Goal: Task Accomplishment & Management: Complete application form

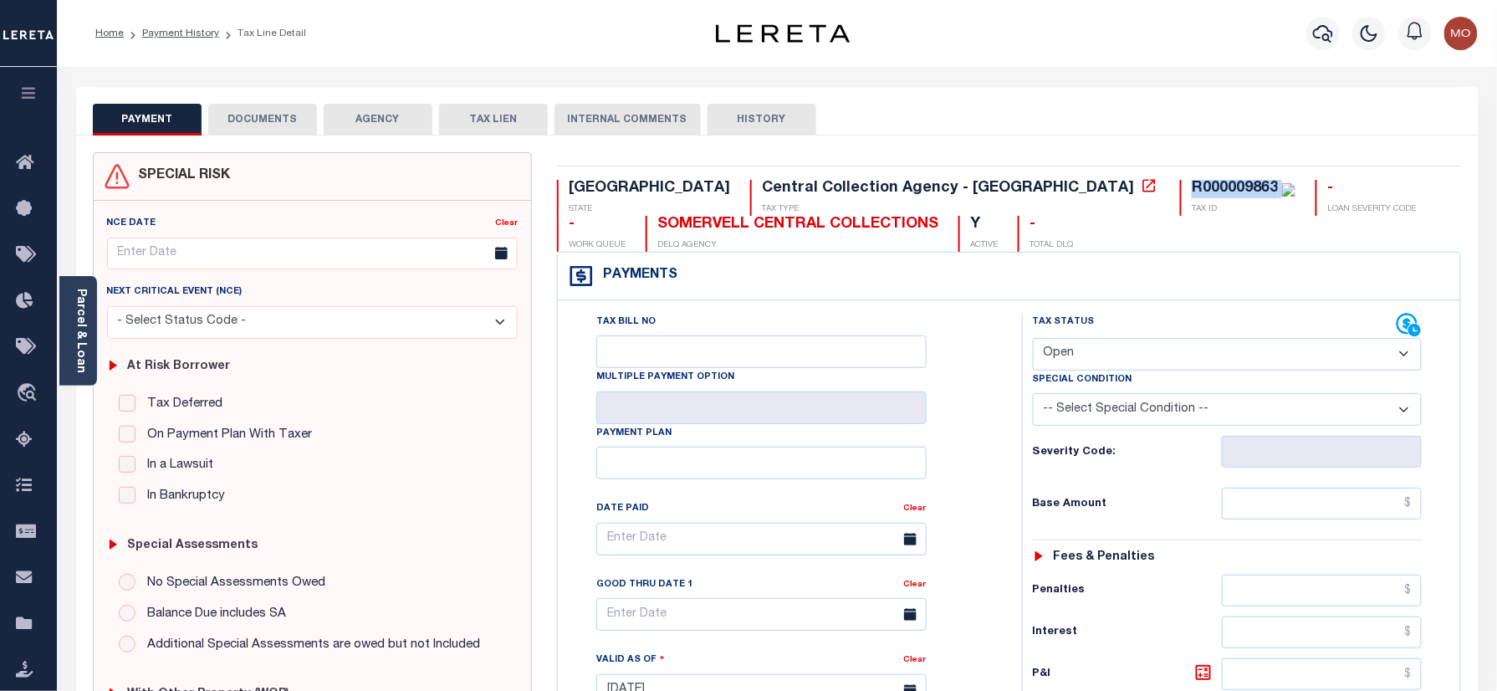
click at [1132, 359] on select "- Select Status Code - Open Due/Unpaid Paid Incomplete No Tax Due Internal Refu…" at bounding box center [1228, 354] width 390 height 33
select select "PYD"
click at [1033, 339] on select "- Select Status Code - Open Due/Unpaid Paid Incomplete No Tax Due Internal Refu…" at bounding box center [1228, 354] width 390 height 33
type input "[DATE]"
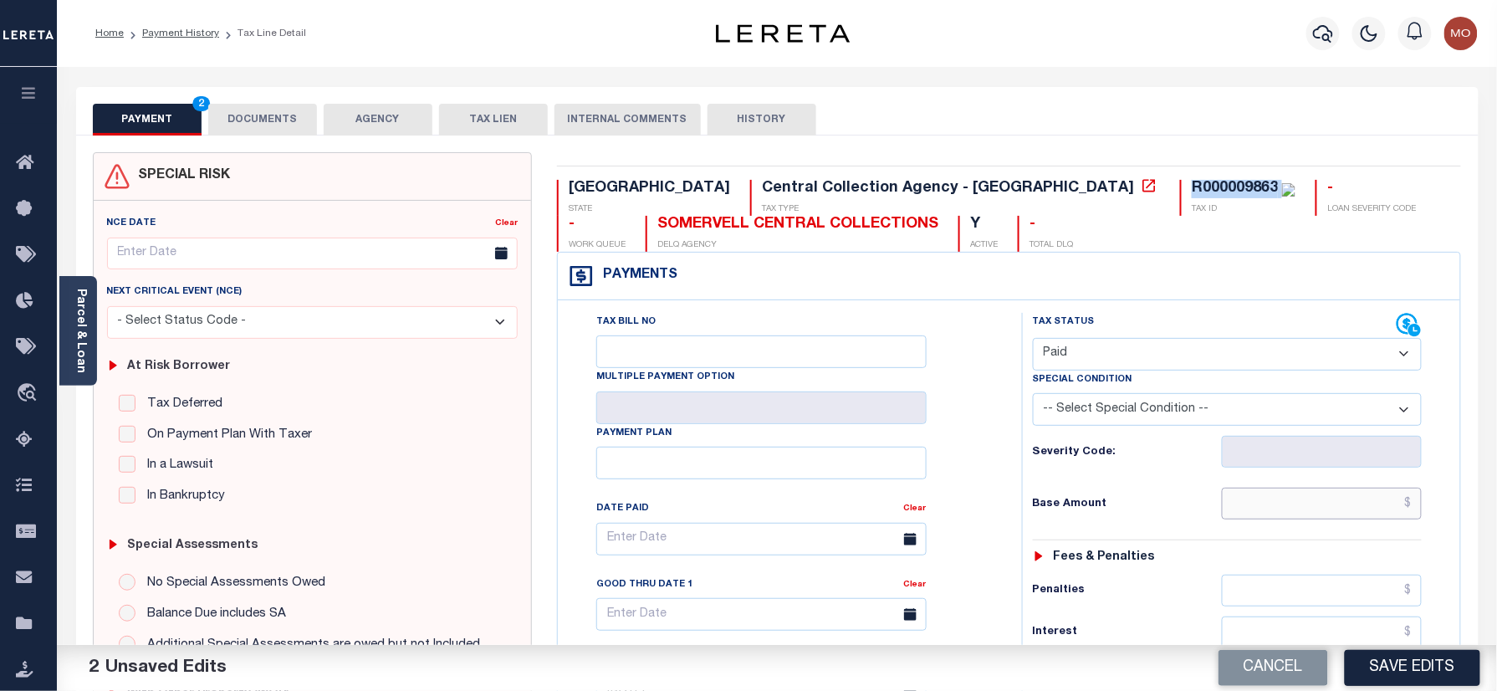
click at [1289, 499] on input "text" at bounding box center [1322, 503] width 201 height 32
paste input "3,902.14"
type input "$3,902.14"
click at [1132, 503] on h6 "Base Amount" at bounding box center [1127, 504] width 189 height 13
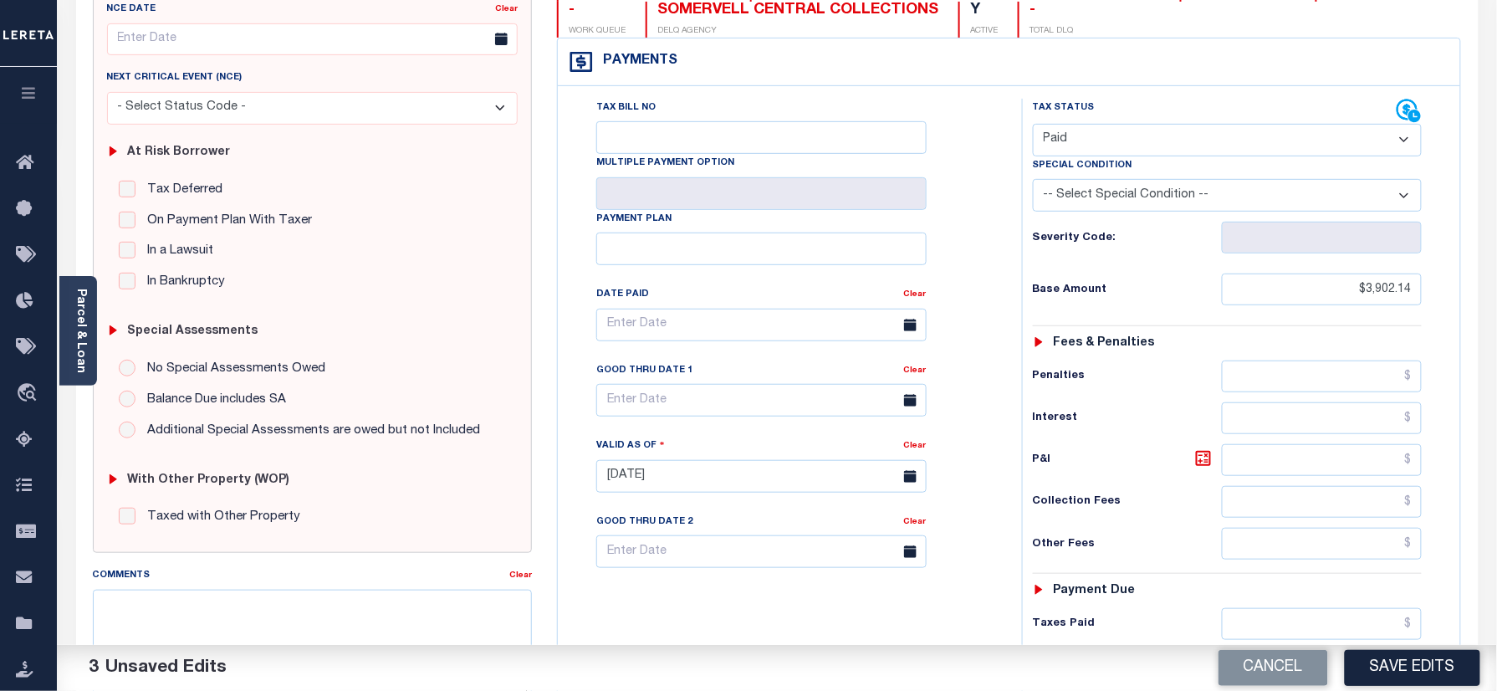
scroll to position [334, 0]
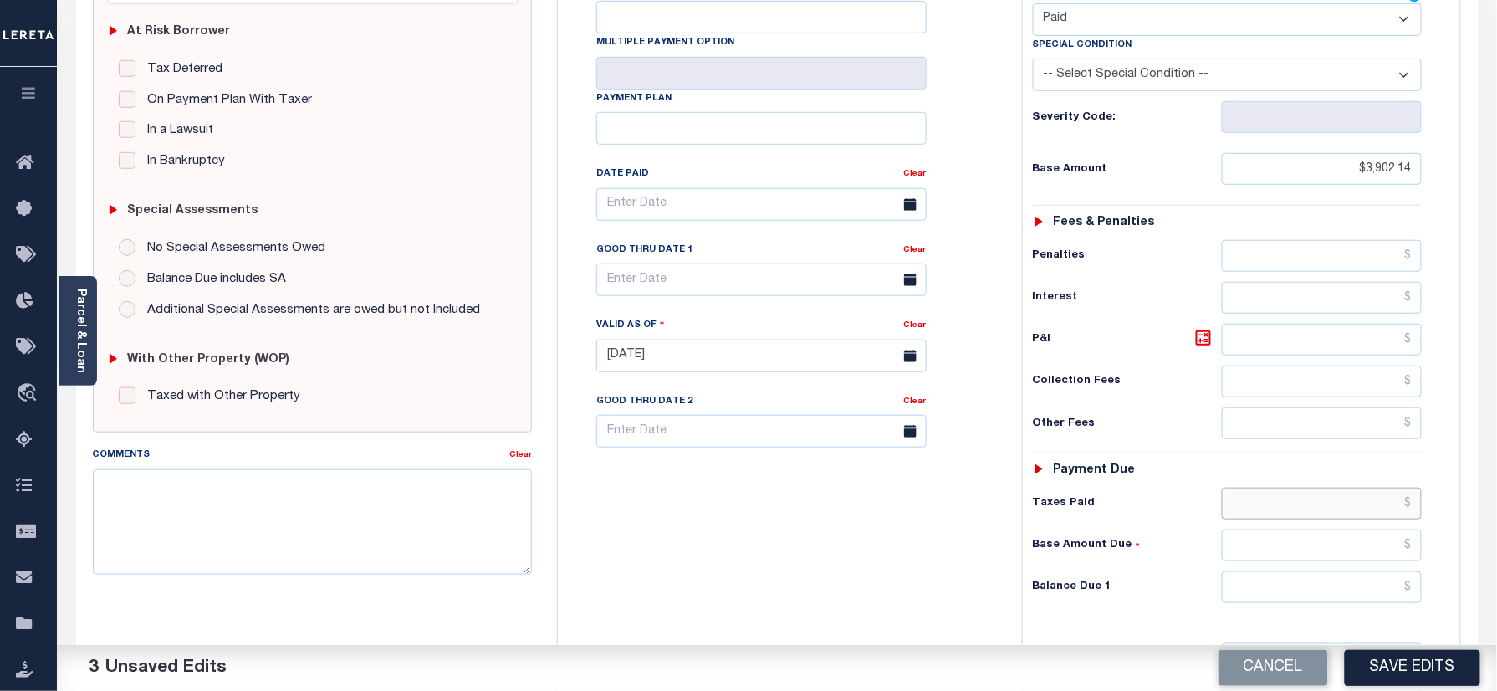
click at [1295, 508] on input "text" at bounding box center [1322, 503] width 201 height 32
paste input "3,902.14"
type input "$3,902.14"
click at [1278, 603] on input "text" at bounding box center [1322, 587] width 201 height 32
type input "$0.00"
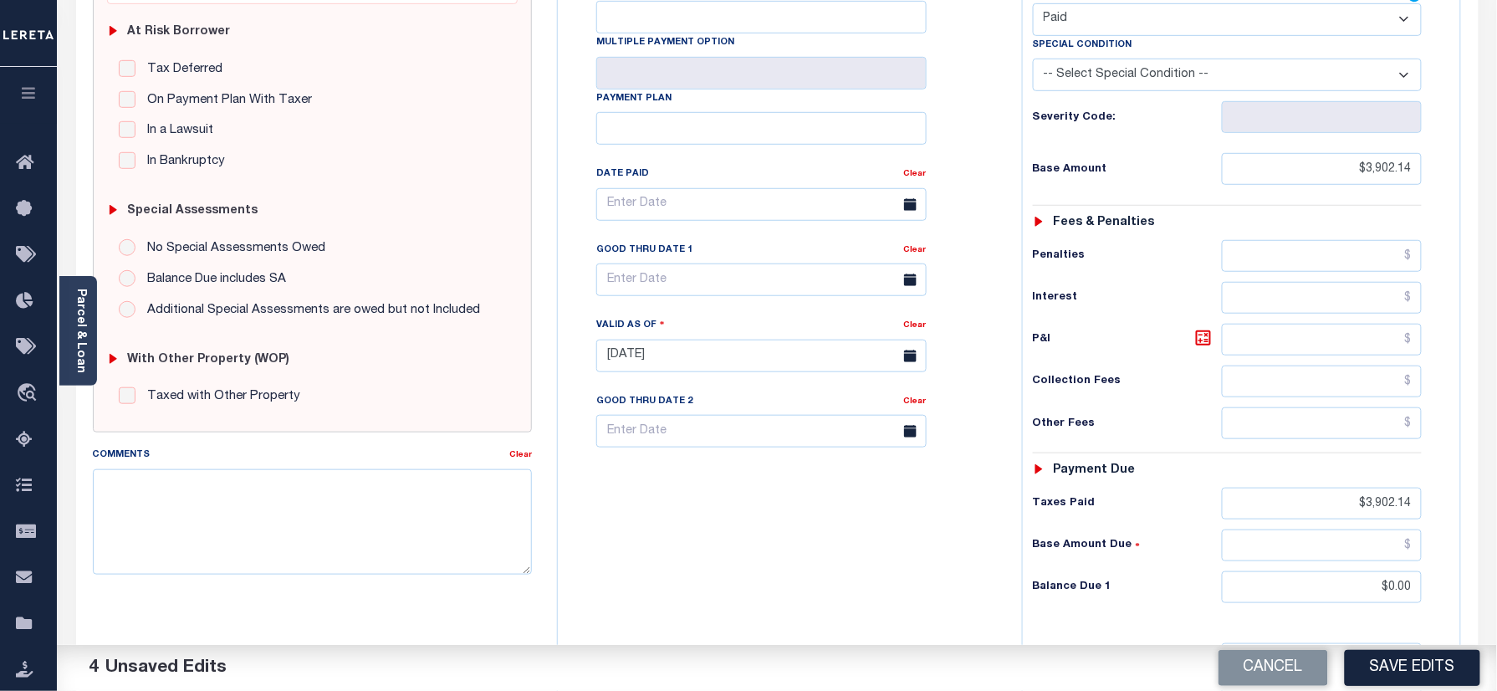
click at [721, 584] on div "Tax Bill No Multiple Payment Option Payment Plan Clear" at bounding box center [785, 347] width 447 height 738
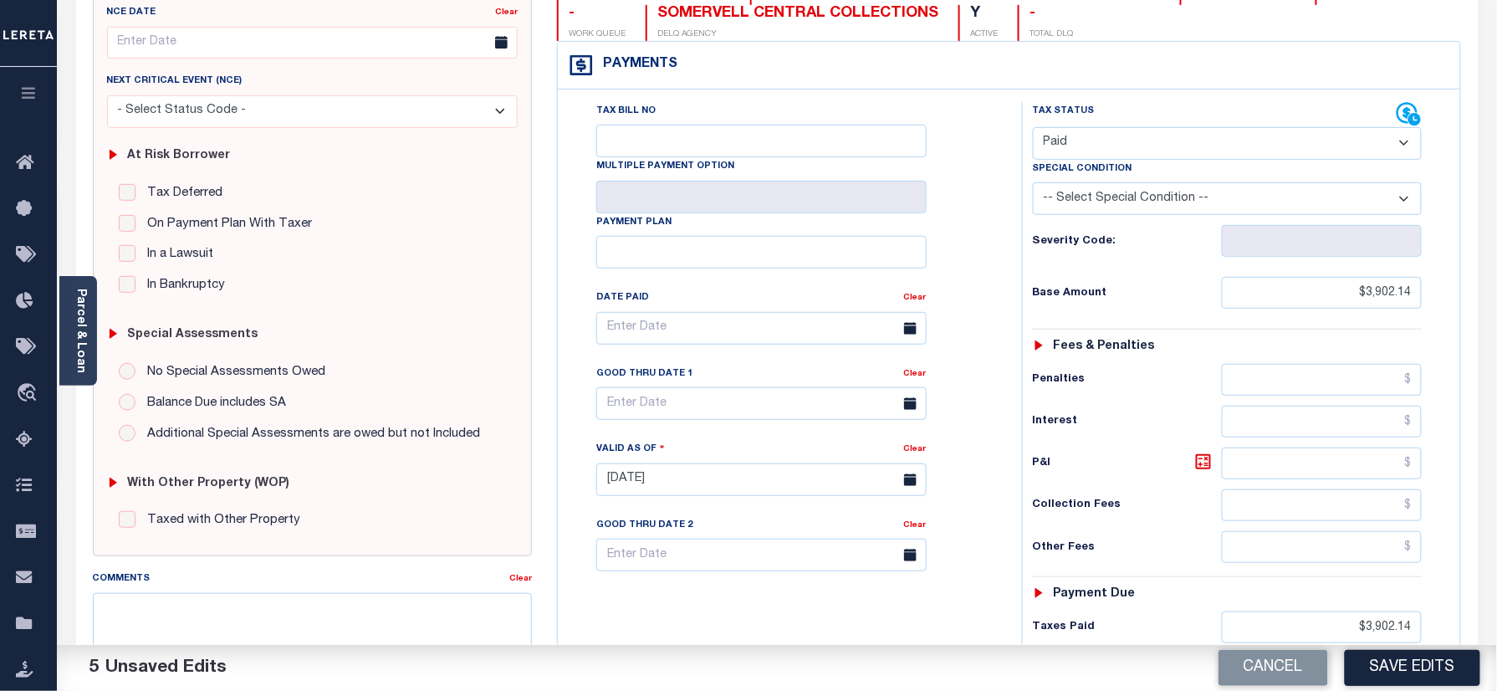
scroll to position [0, 0]
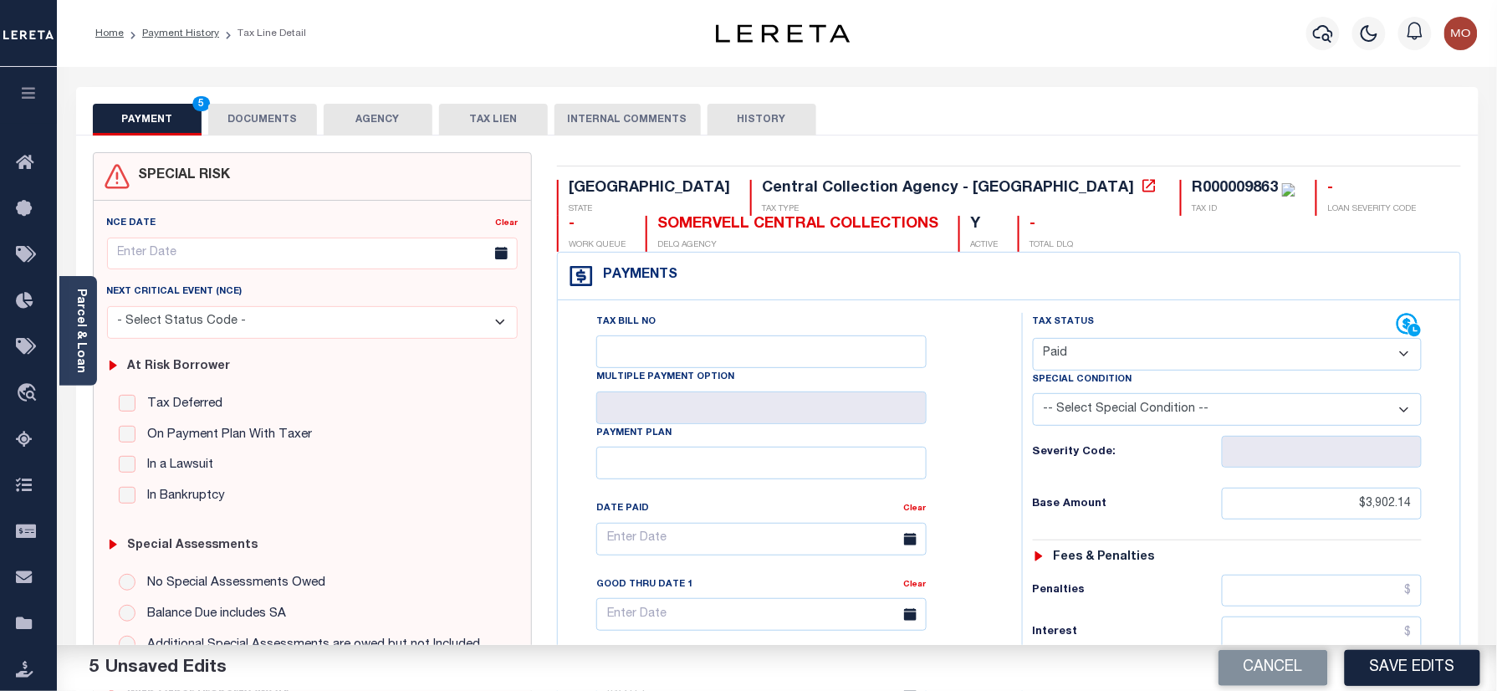
click at [1192, 196] on div "R000009863" at bounding box center [1235, 188] width 86 height 15
copy div "R000009863"
click at [268, 125] on button "DOCUMENTS" at bounding box center [262, 120] width 109 height 32
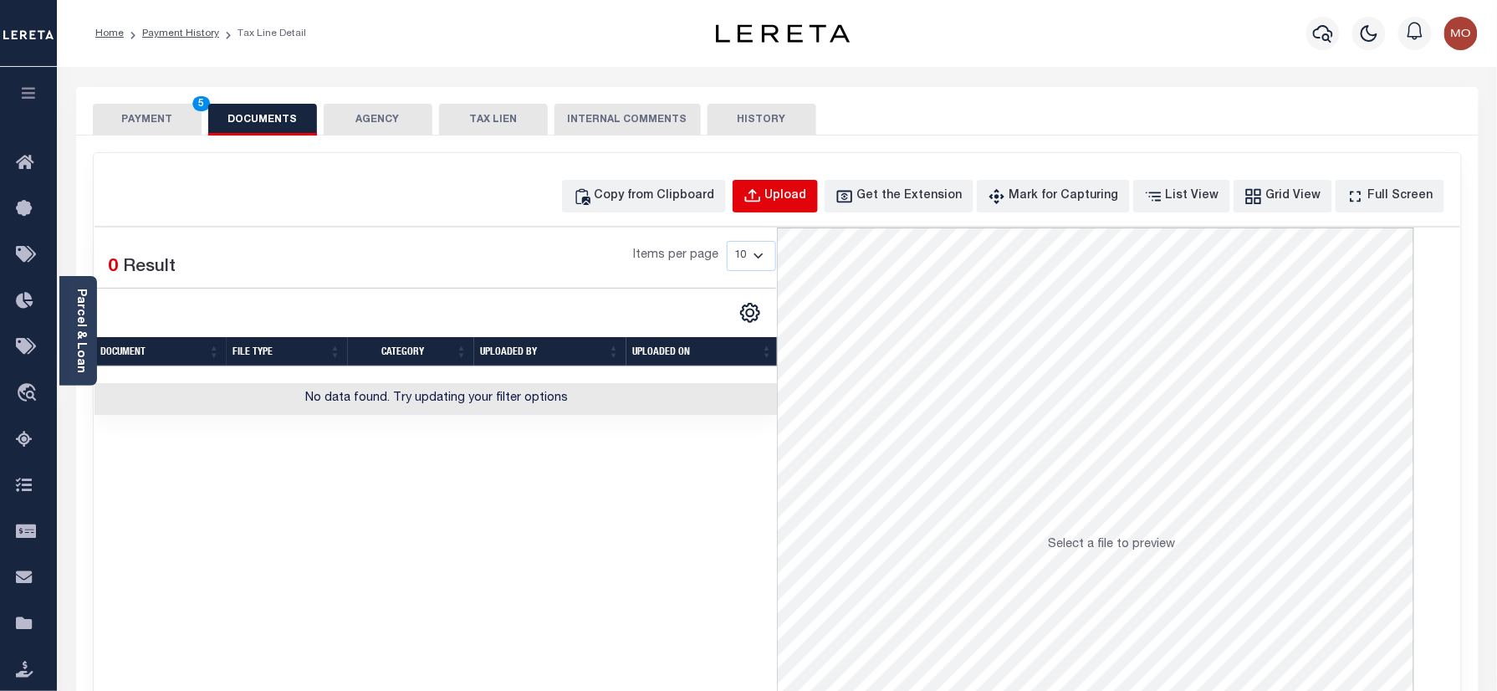
click at [810, 206] on button "Upload" at bounding box center [774, 196] width 85 height 33
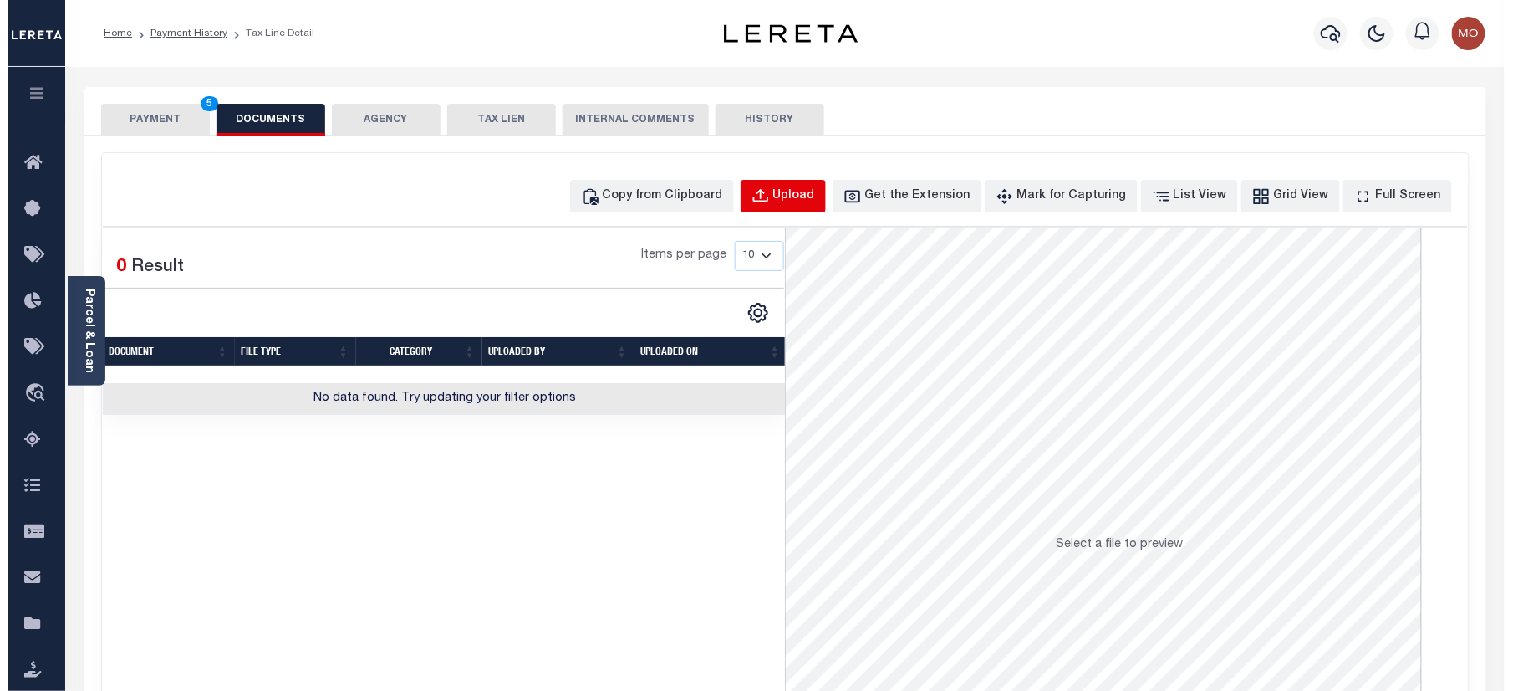
select select "POP"
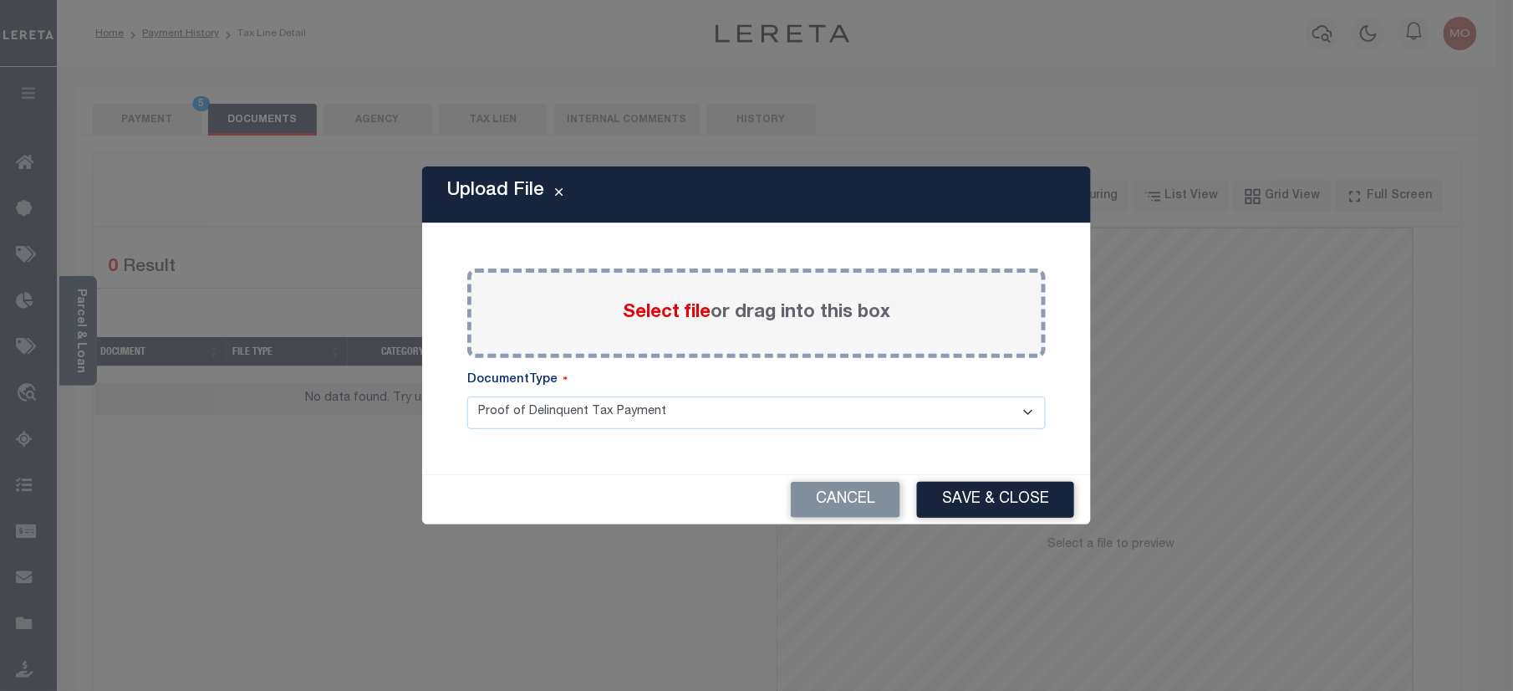
click at [661, 321] on span "Select file" at bounding box center [667, 313] width 88 height 18
click at [0, 0] on input "Select file or drag into this box" at bounding box center [0, 0] width 0 height 0
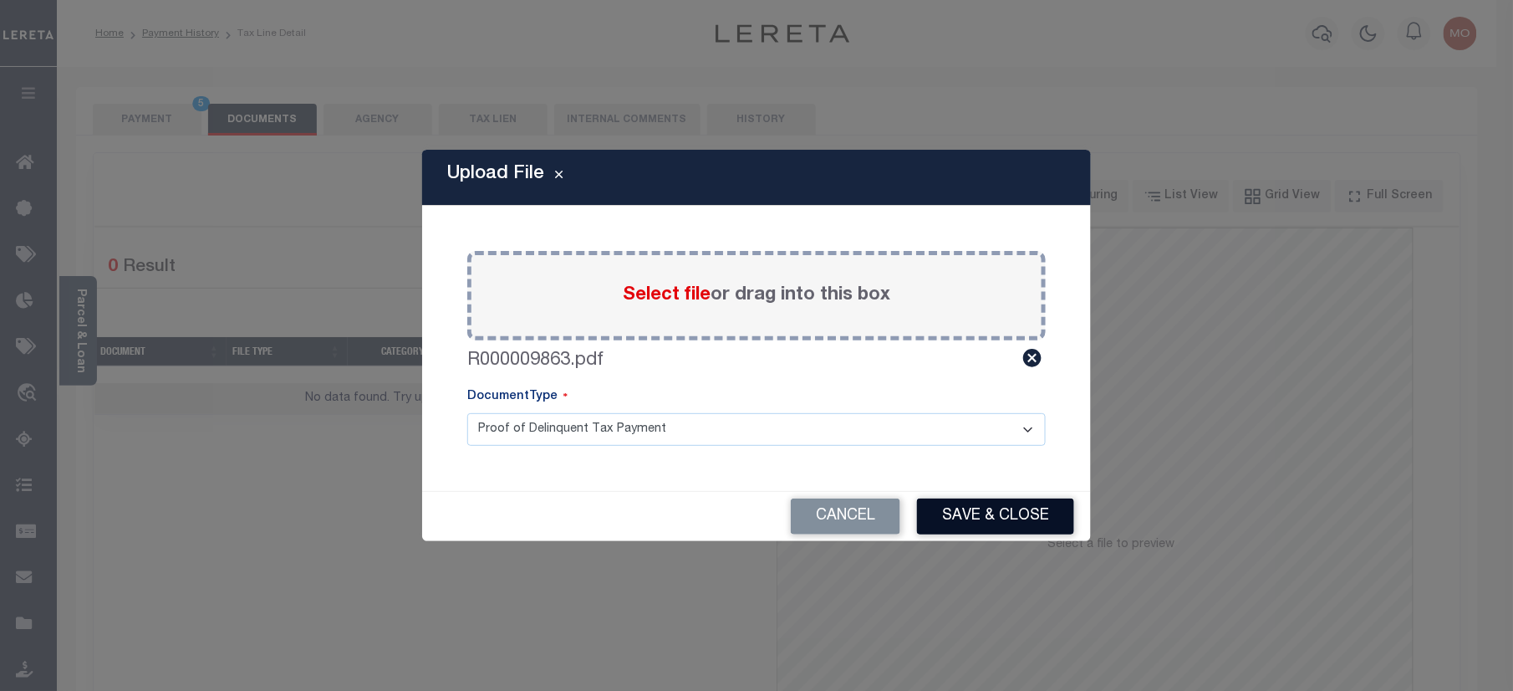
click at [993, 509] on button "Save & Close" at bounding box center [995, 516] width 157 height 36
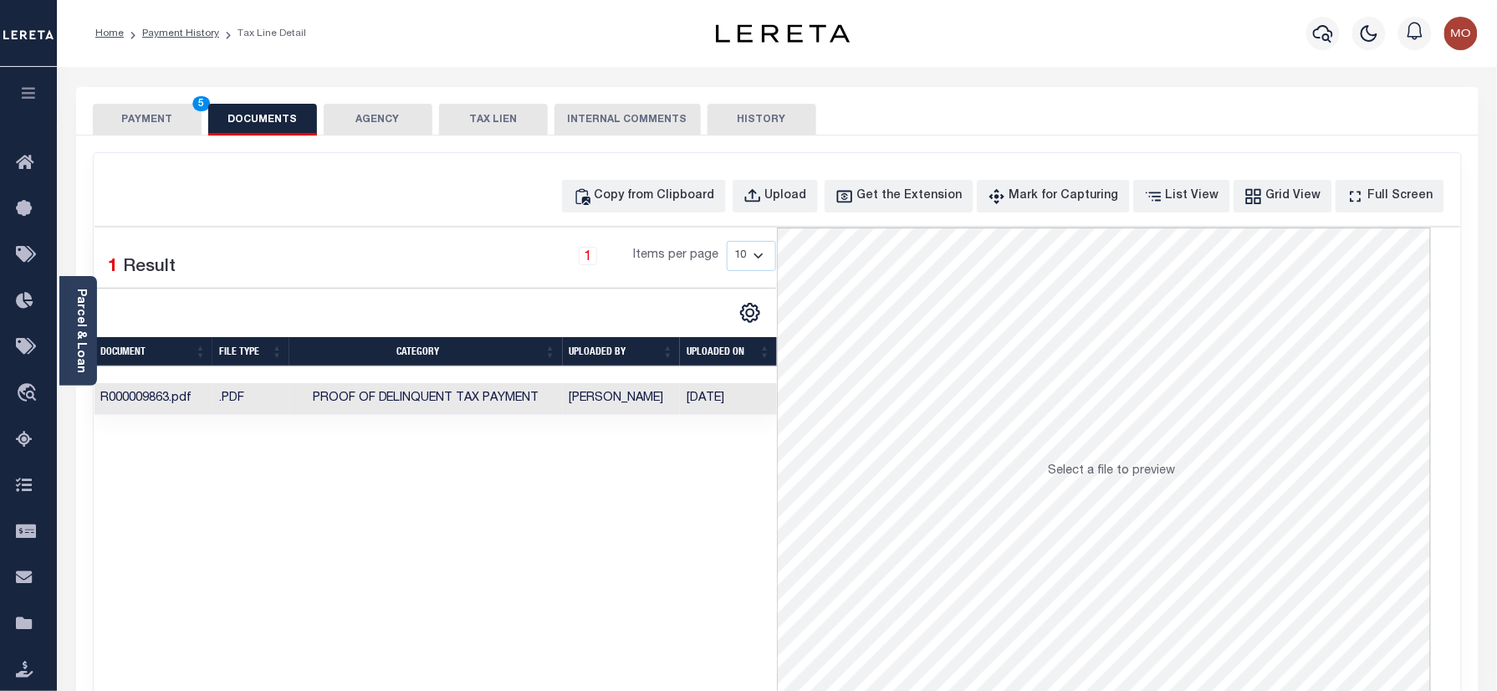
click at [151, 118] on button "PAYMENT 5" at bounding box center [147, 120] width 109 height 32
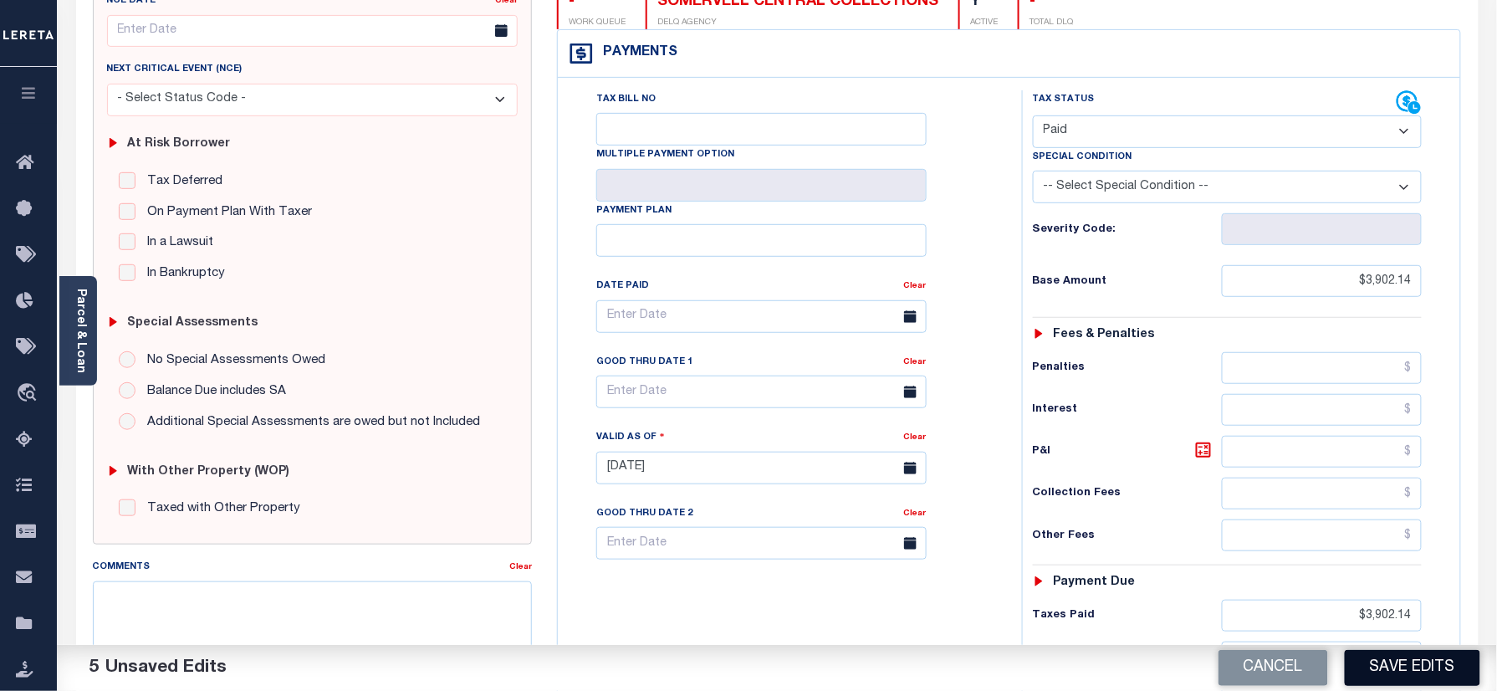
click at [1415, 673] on button "Save Edits" at bounding box center [1412, 668] width 135 height 36
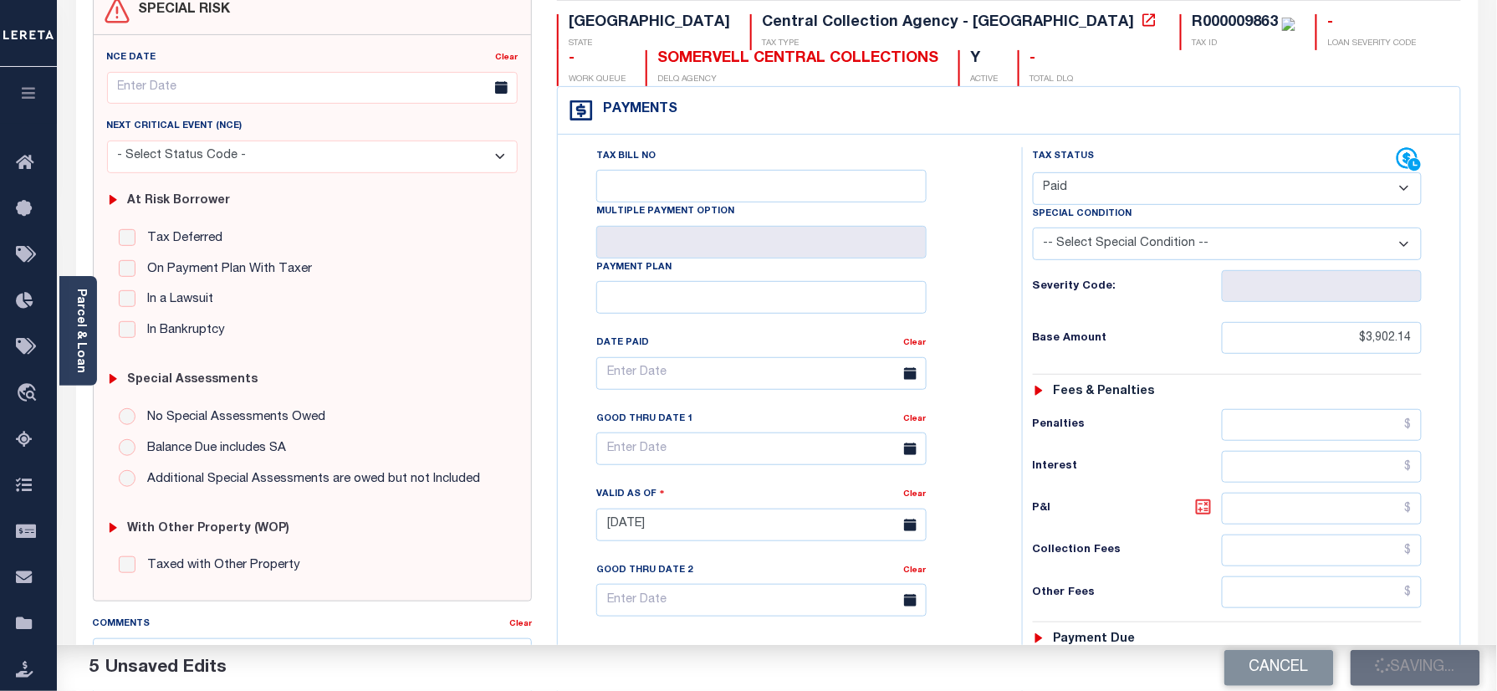
scroll to position [111, 0]
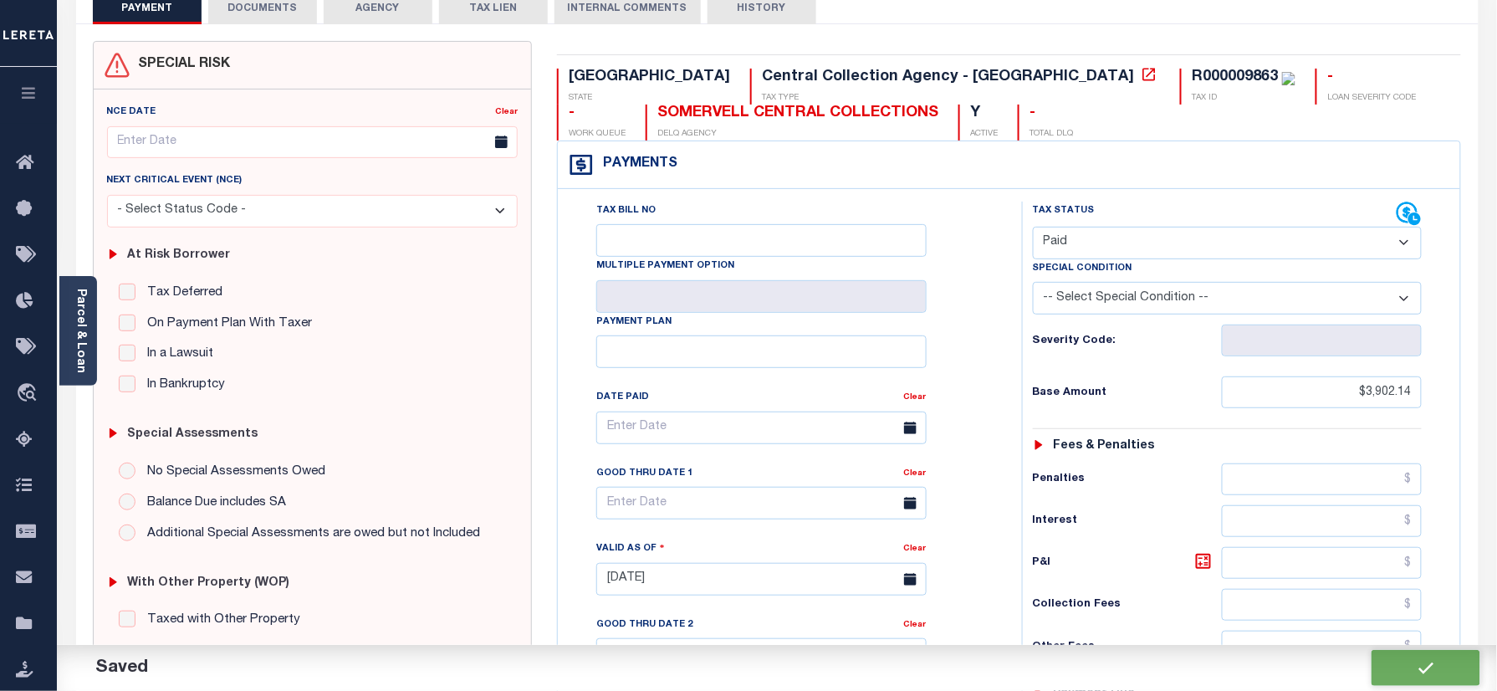
checkbox input "false"
type input "$3,902.14"
type input "$0"
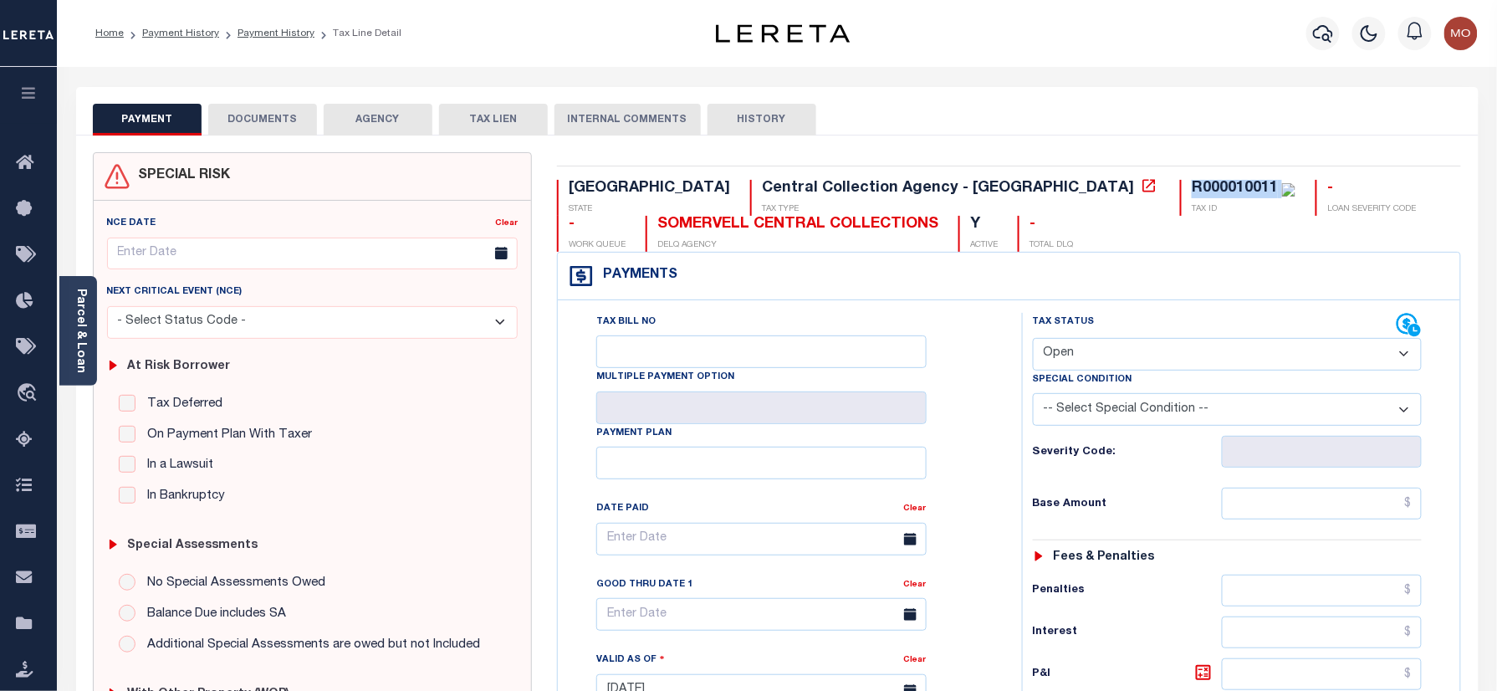
click at [1152, 358] on select "- Select Status Code - Open Due/Unpaid Paid Incomplete No Tax Due Internal Refu…" at bounding box center [1228, 354] width 390 height 33
select select "PYD"
click at [1033, 339] on select "- Select Status Code - Open Due/Unpaid Paid Incomplete No Tax Due Internal Refu…" at bounding box center [1228, 354] width 390 height 33
type input "[DATE]"
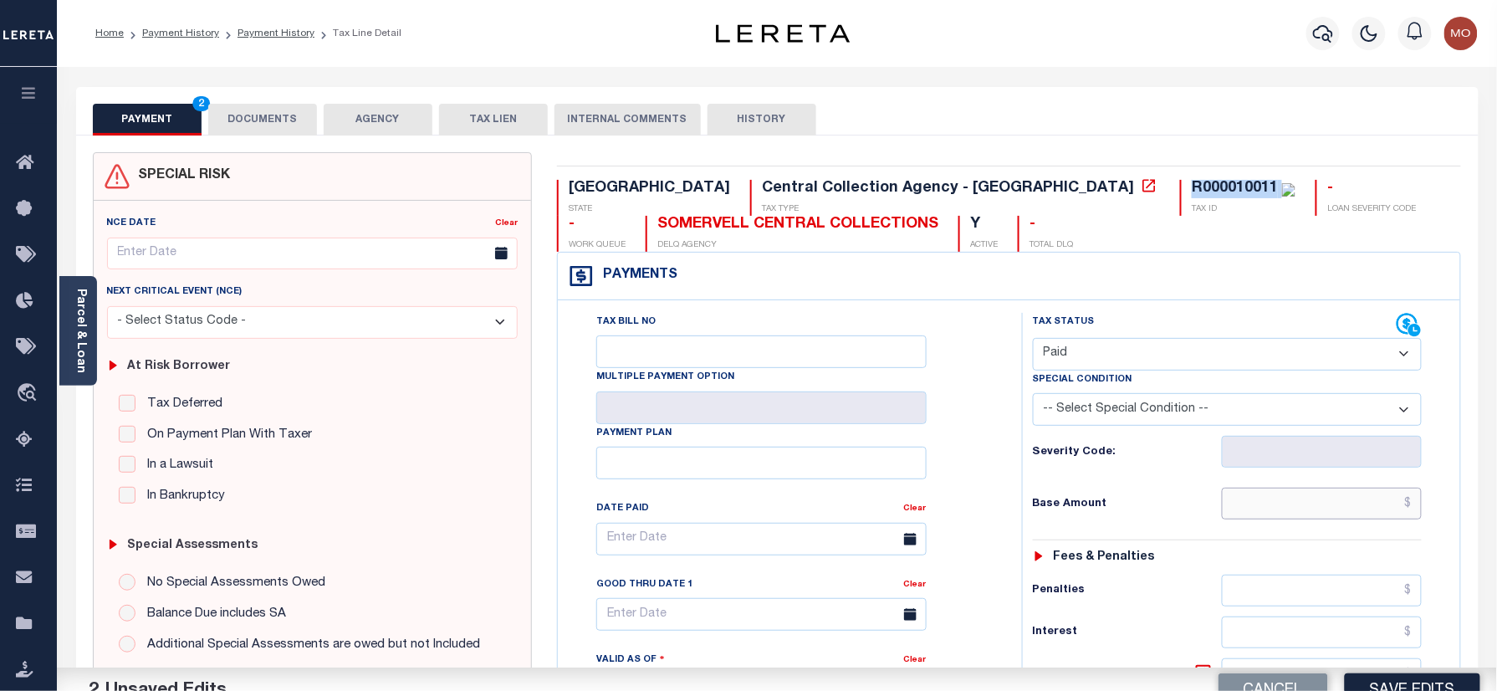
click at [1289, 510] on input "text" at bounding box center [1322, 503] width 201 height 32
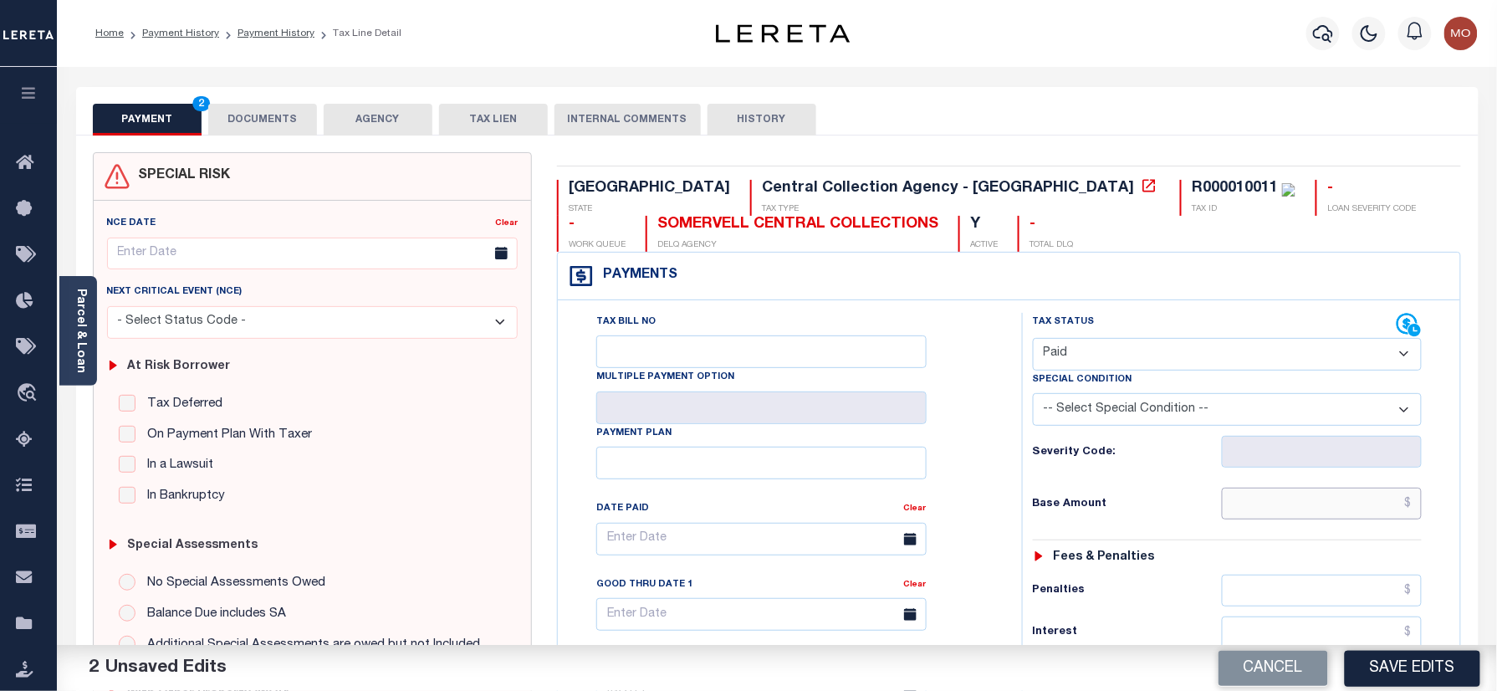
paste input "7,130.56"
type input "$7,130.56"
click at [1128, 516] on div "Base Amount $7,130.56" at bounding box center [1228, 503] width 390 height 32
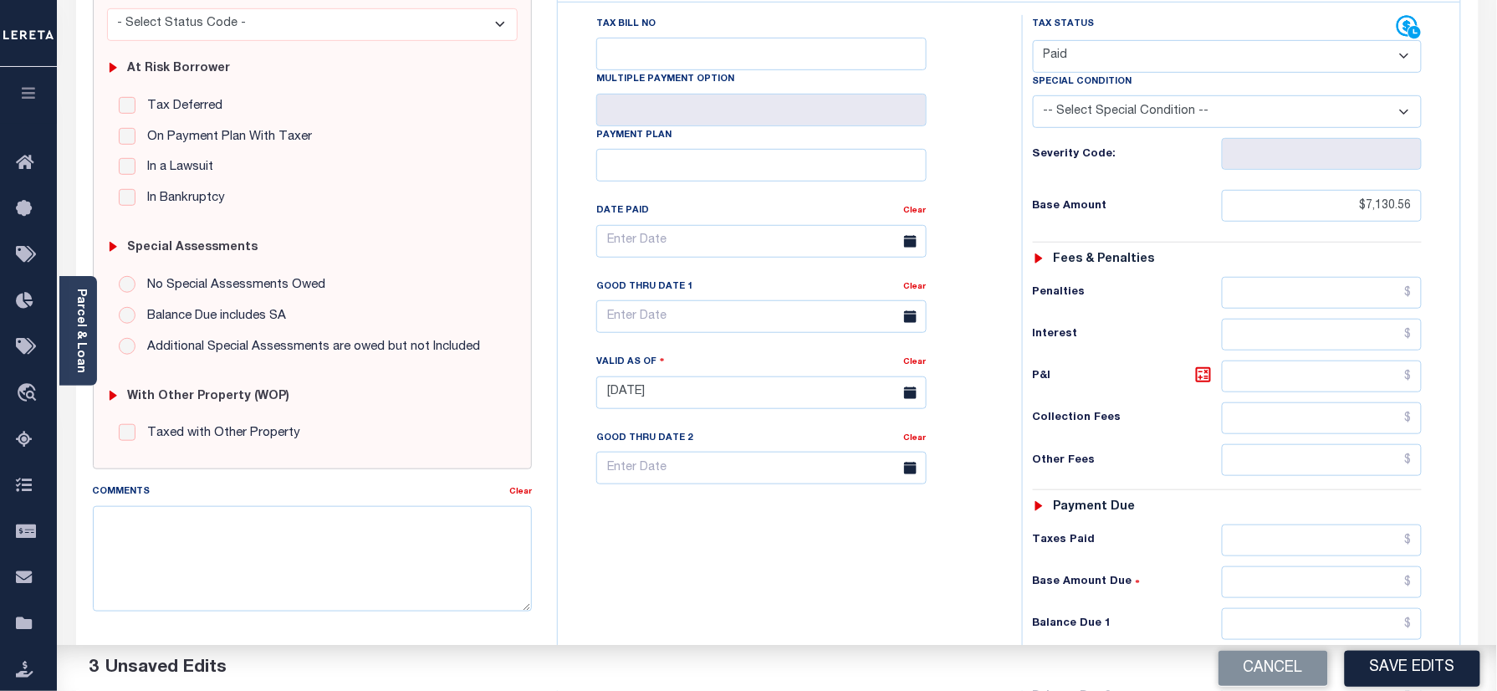
scroll to position [446, 0]
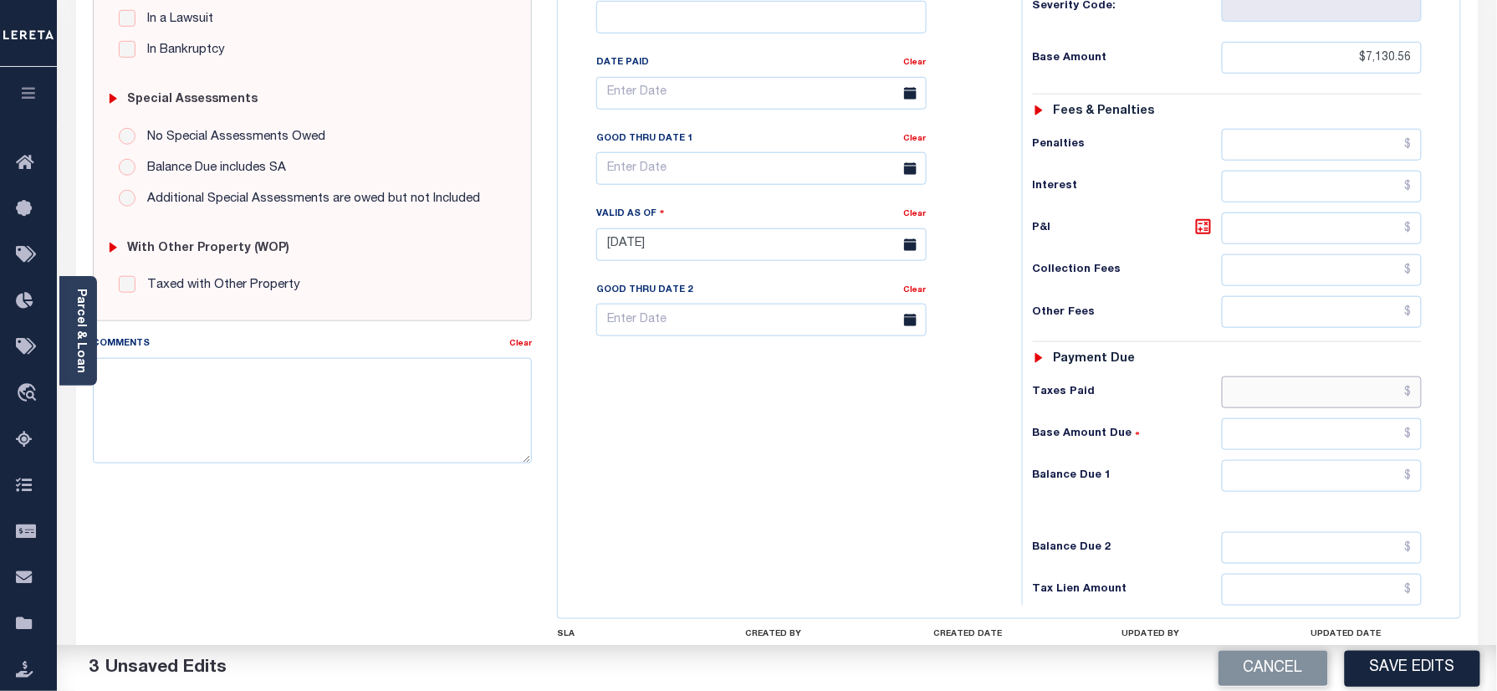
click at [1301, 399] on input "text" at bounding box center [1322, 392] width 201 height 32
paste input "7,130.56"
type input "$7,130.56"
drag, startPoint x: 1304, startPoint y: 482, endPoint x: 1292, endPoint y: 482, distance: 12.6
click at [1304, 482] on input "text" at bounding box center [1322, 476] width 201 height 32
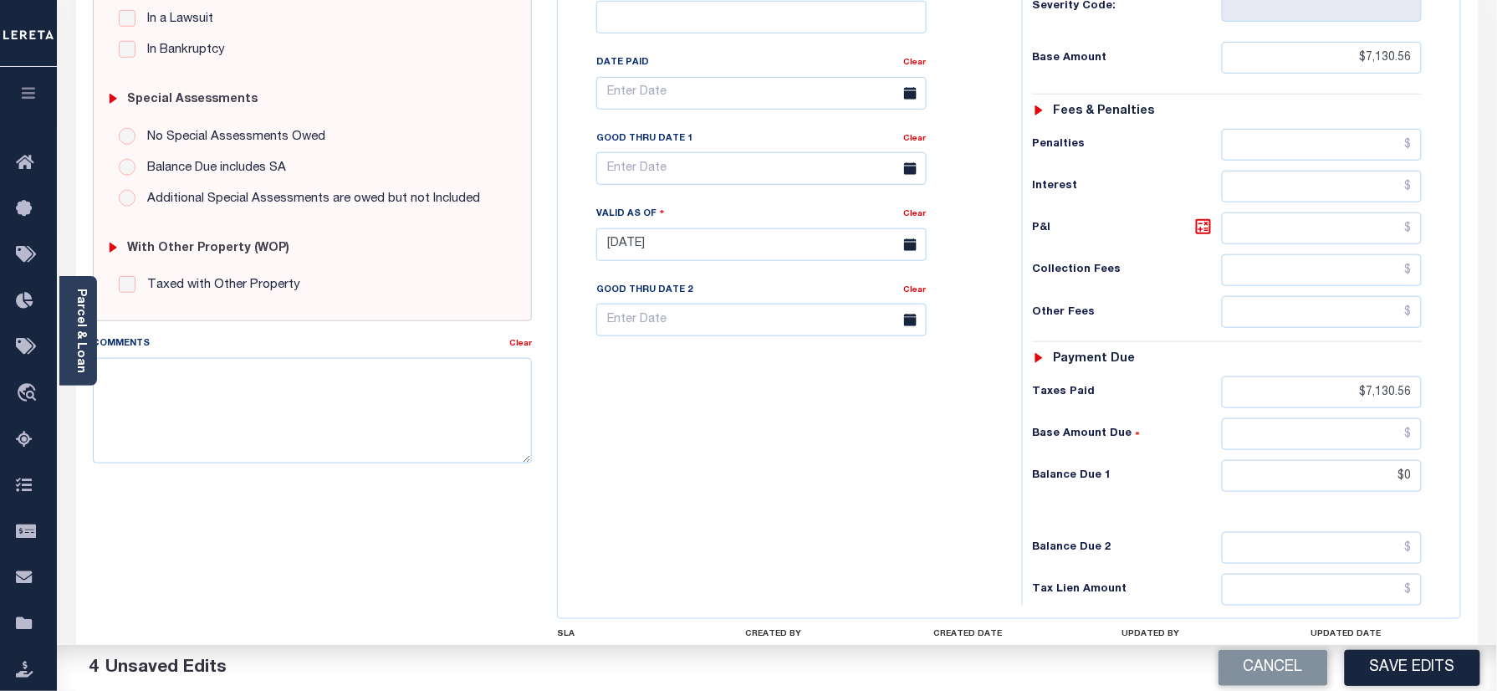
type input "$0.00"
click at [702, 483] on div "Tax Bill No Multiple Payment Option Payment Plan Clear" at bounding box center [785, 236] width 447 height 738
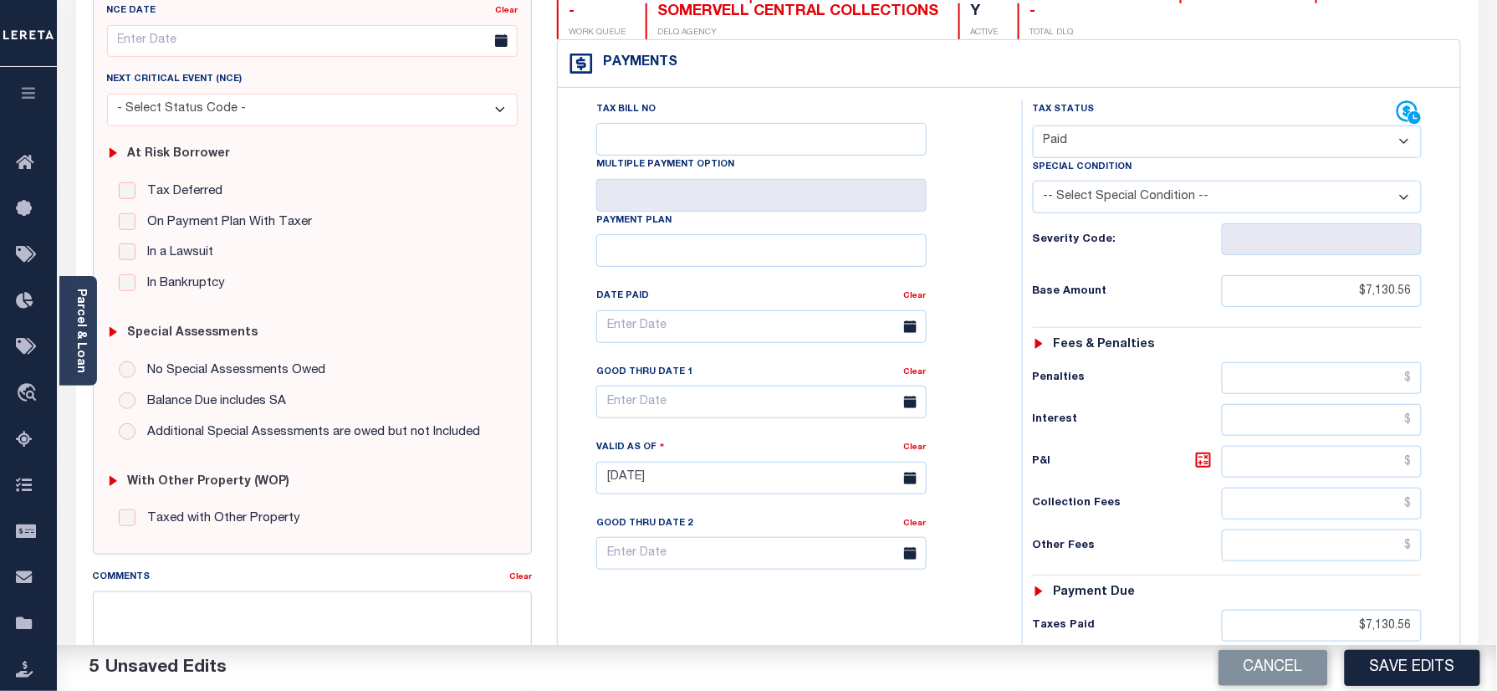
scroll to position [0, 0]
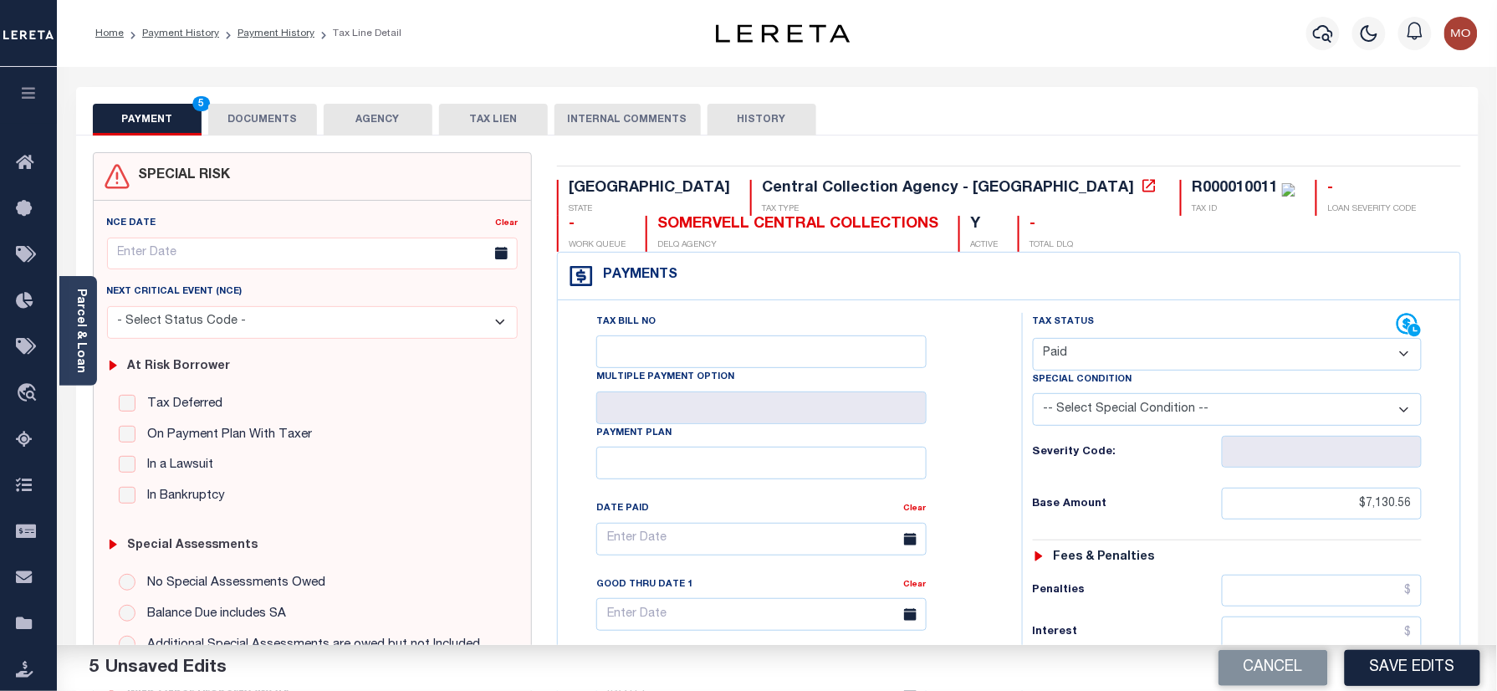
click at [1192, 188] on div "R000010011" at bounding box center [1235, 188] width 86 height 15
copy div "R000010011"
click at [276, 111] on button "DOCUMENTS" at bounding box center [262, 120] width 109 height 32
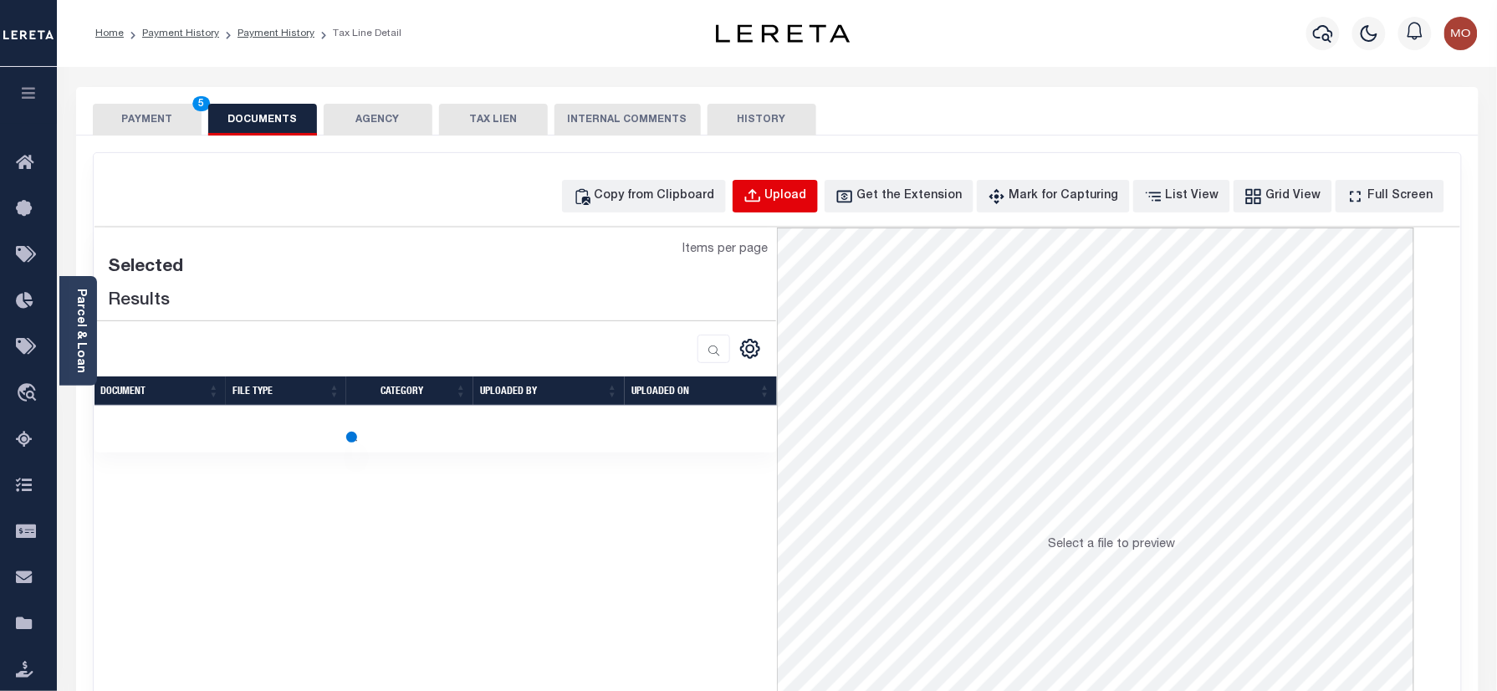
click at [807, 197] on div "Upload" at bounding box center [786, 196] width 42 height 18
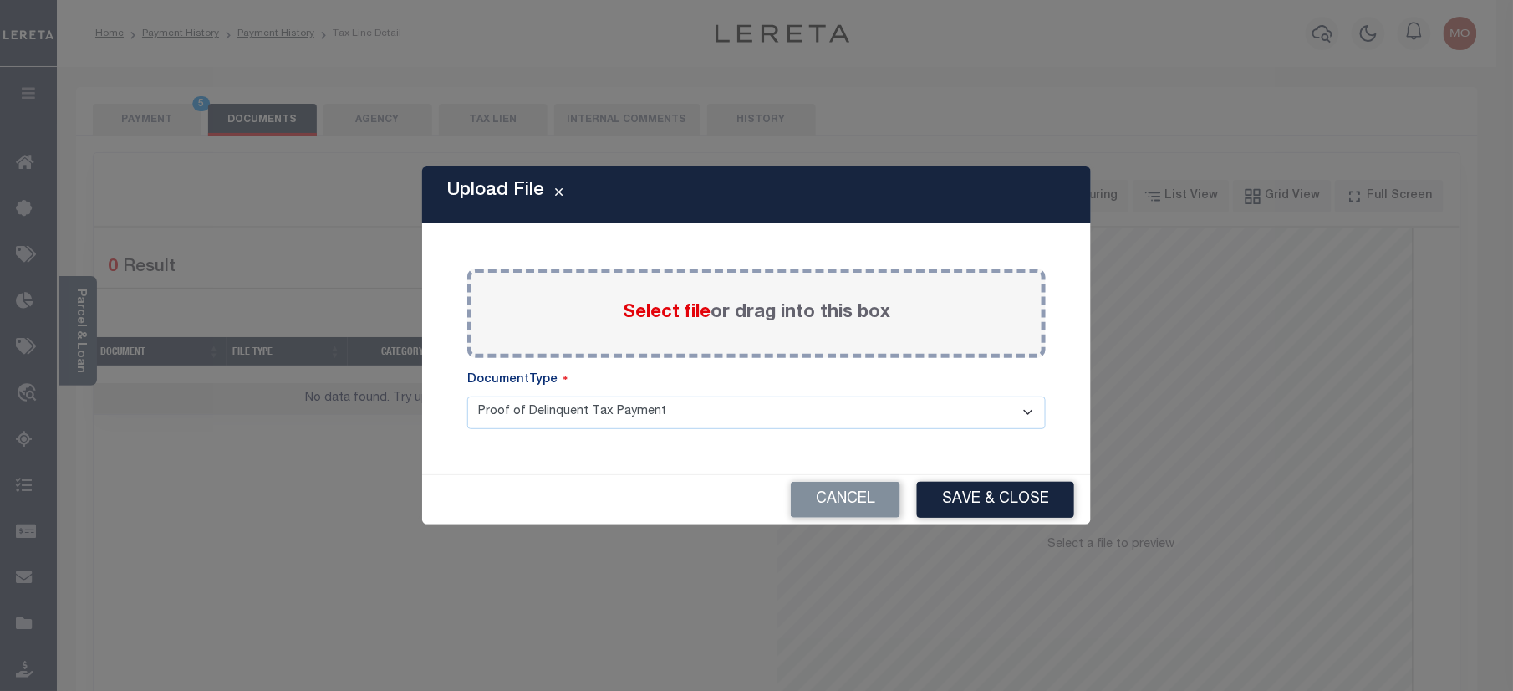
click at [661, 305] on span "Select file" at bounding box center [667, 313] width 88 height 18
click at [0, 0] on input "Select file or drag into this box" at bounding box center [0, 0] width 0 height 0
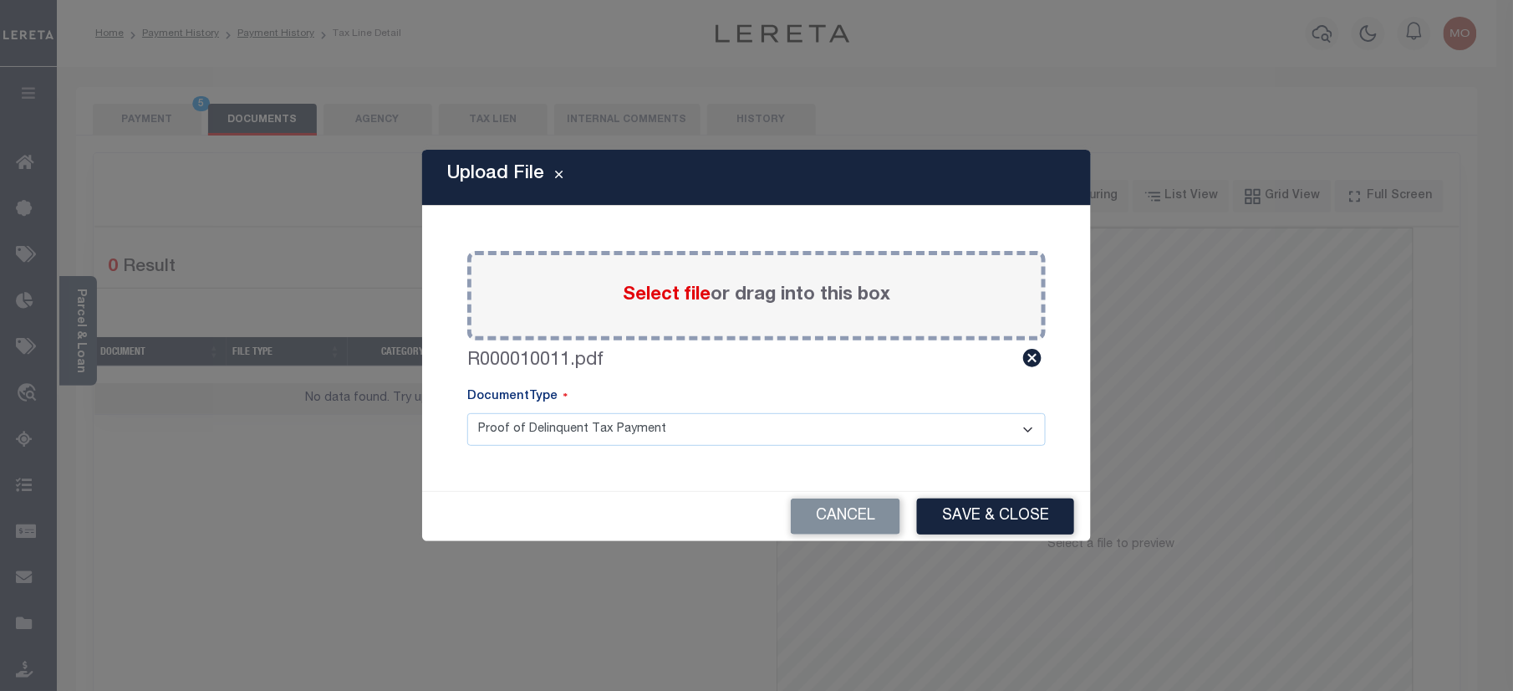
click at [937, 523] on button "Save & Close" at bounding box center [995, 516] width 157 height 36
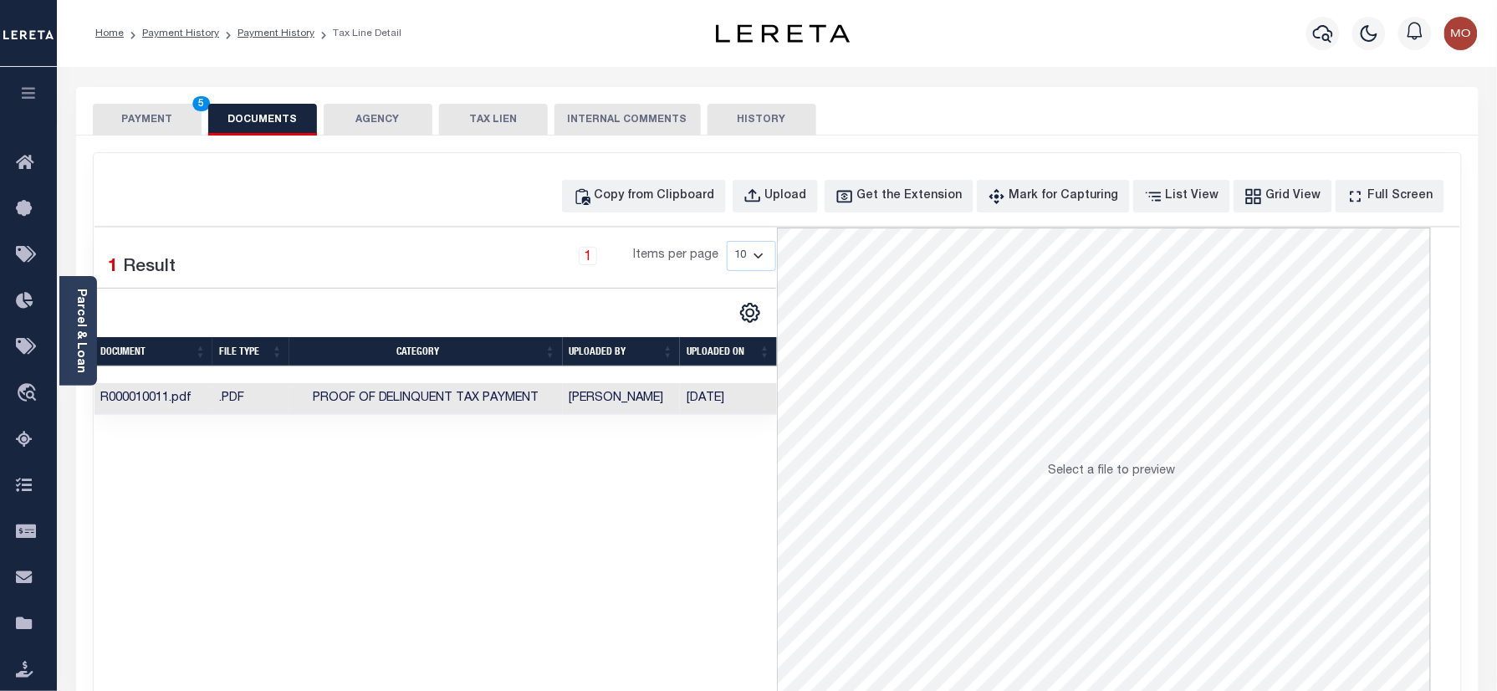
click at [167, 119] on button "PAYMENT 5" at bounding box center [147, 120] width 109 height 32
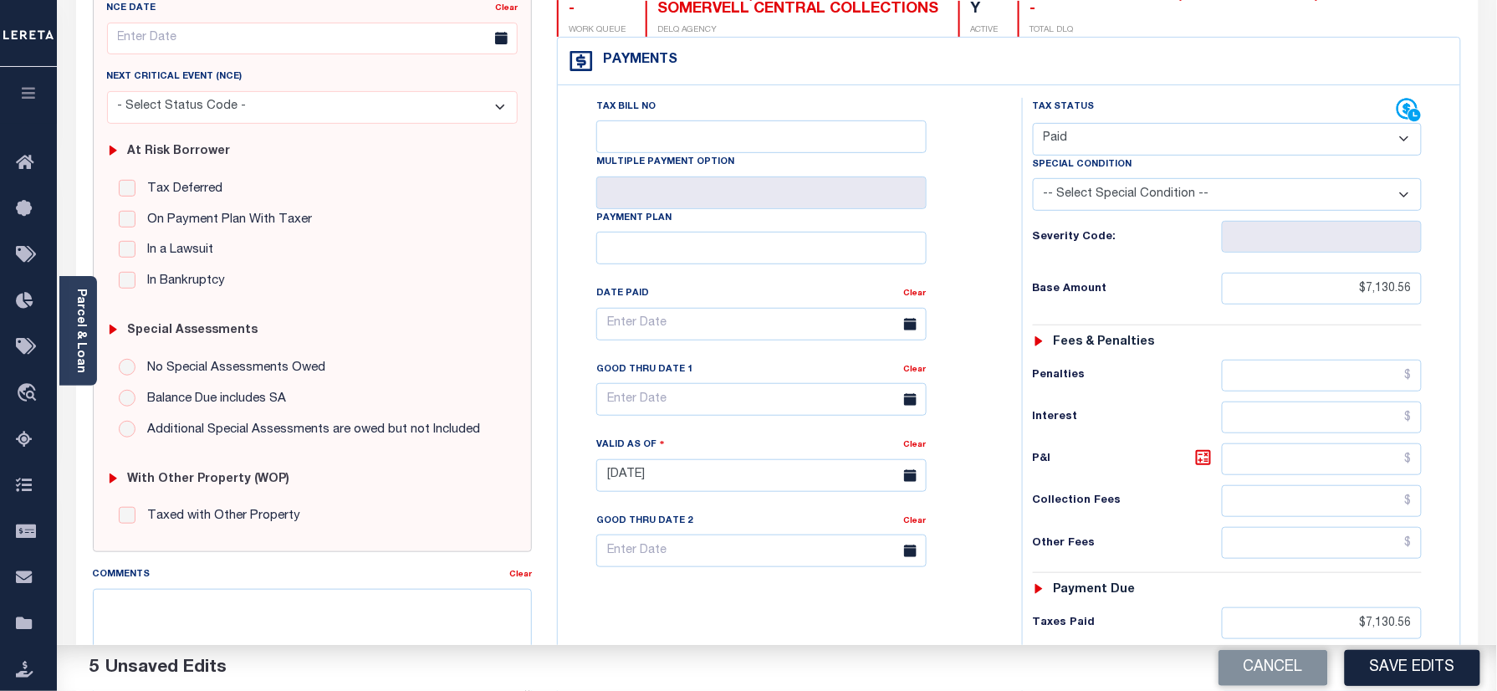
scroll to position [334, 0]
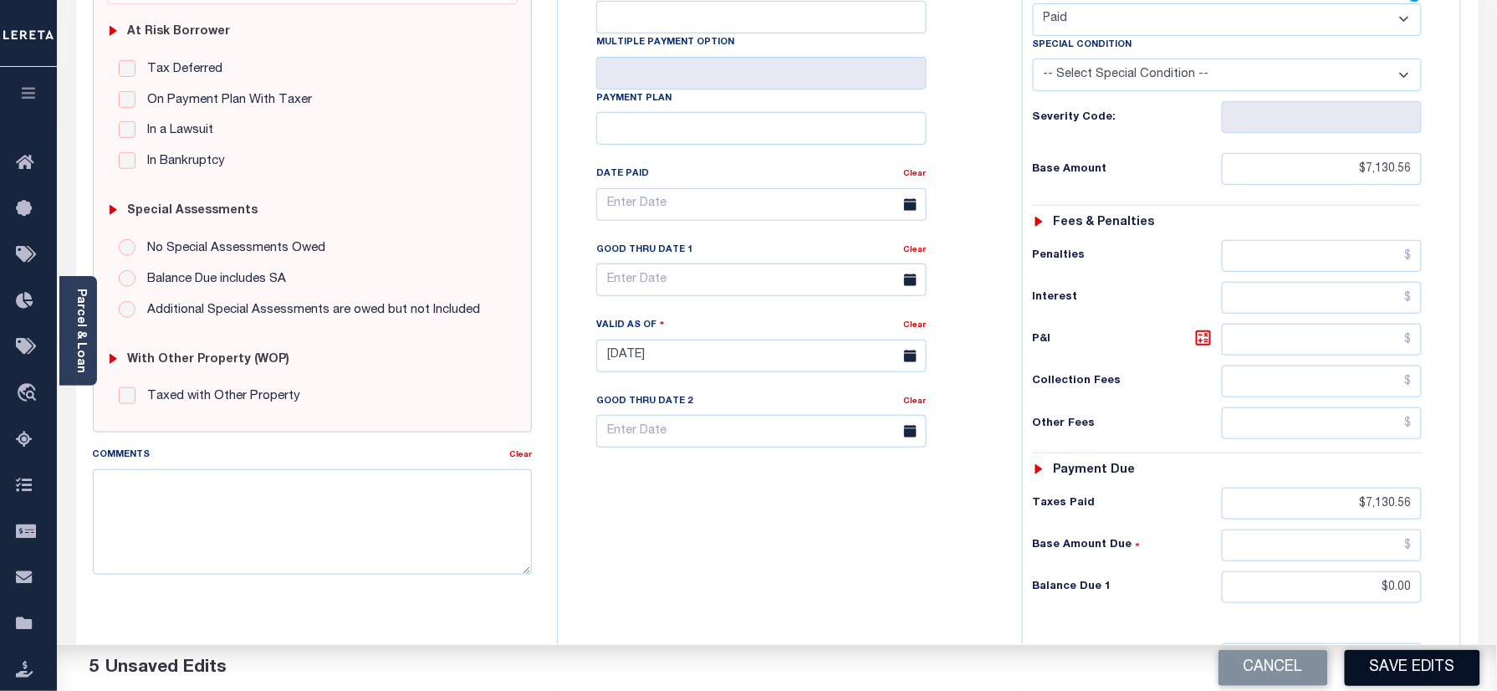
click at [1356, 666] on button "Save Edits" at bounding box center [1412, 668] width 135 height 36
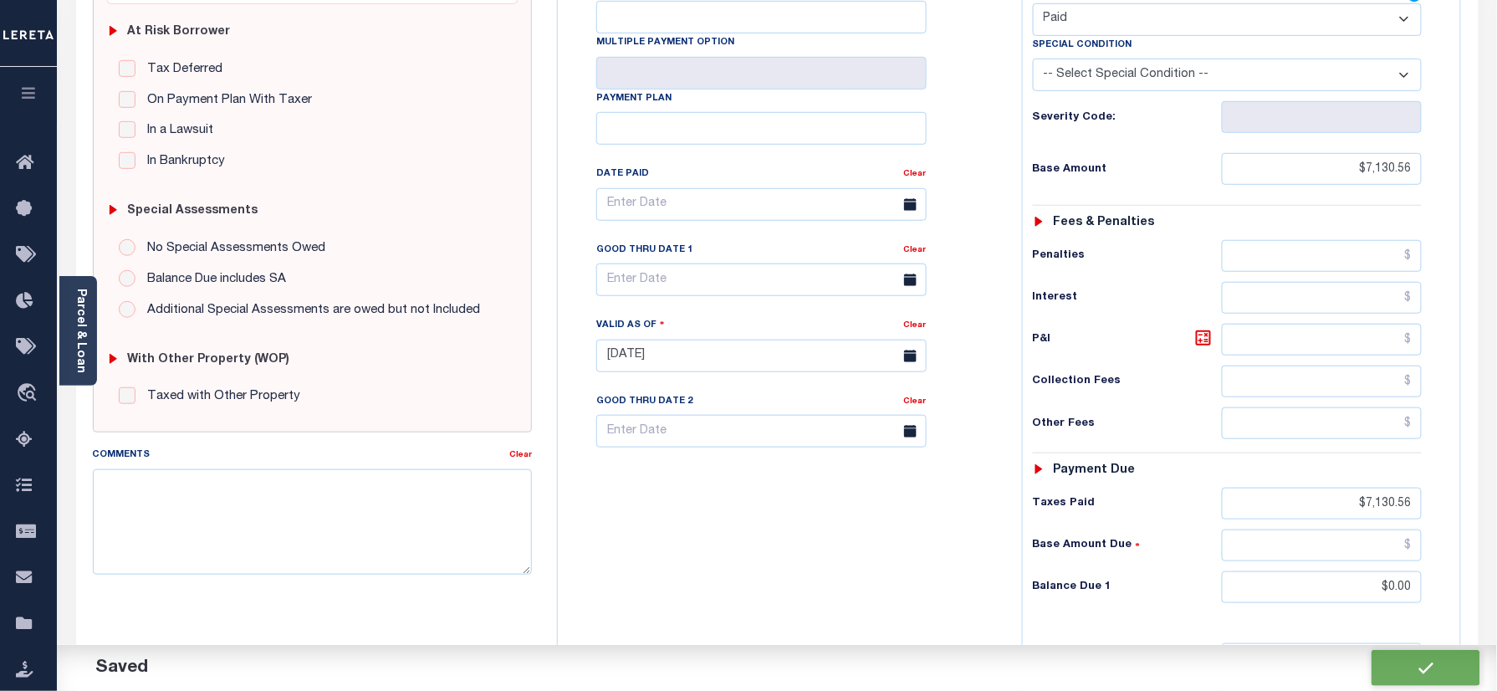
checkbox input "false"
type input "$7,130.56"
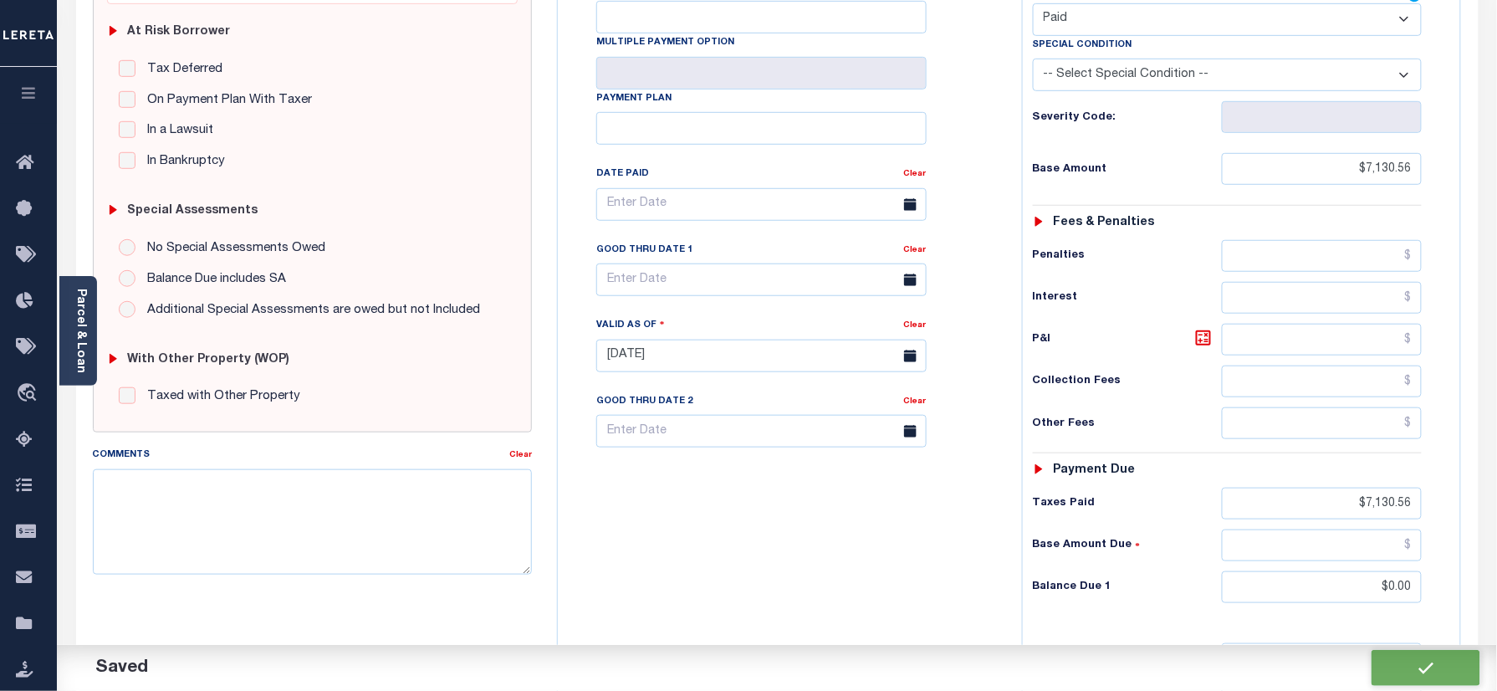
type input "$7,130.56"
type input "$0"
